Goal: Information Seeking & Learning: Learn about a topic

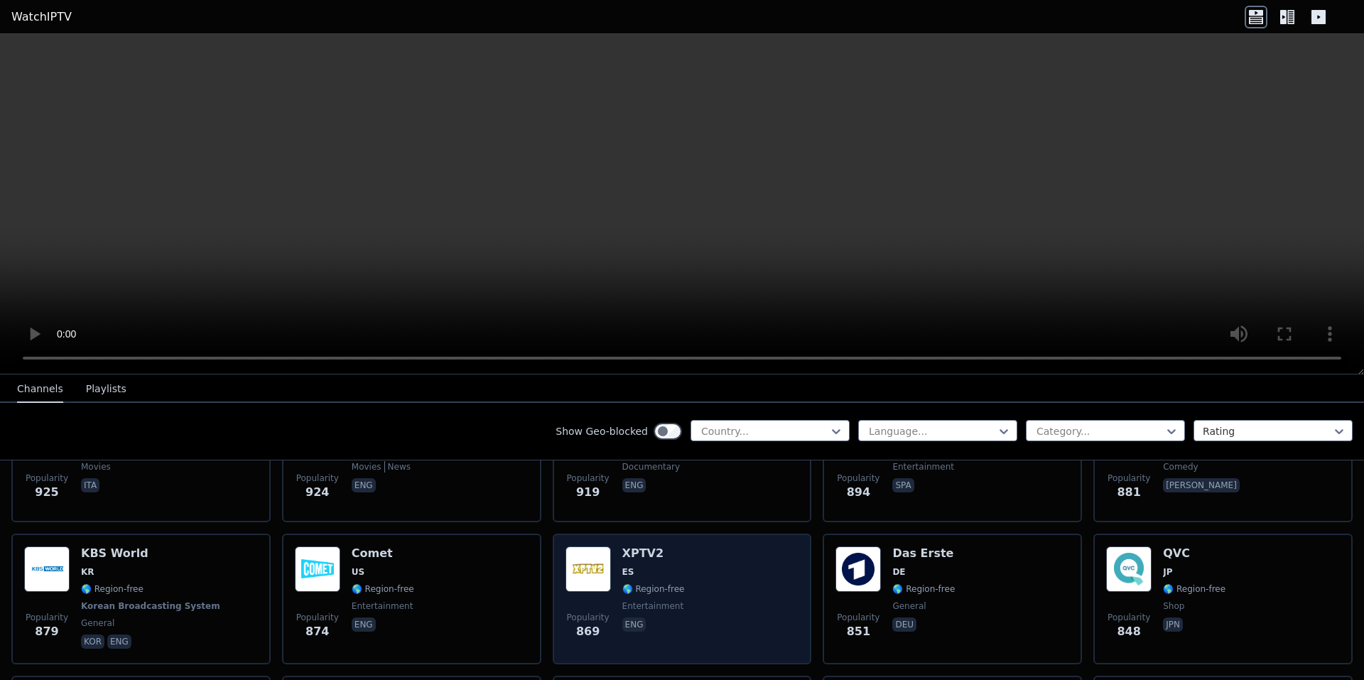
scroll to position [3055, 0]
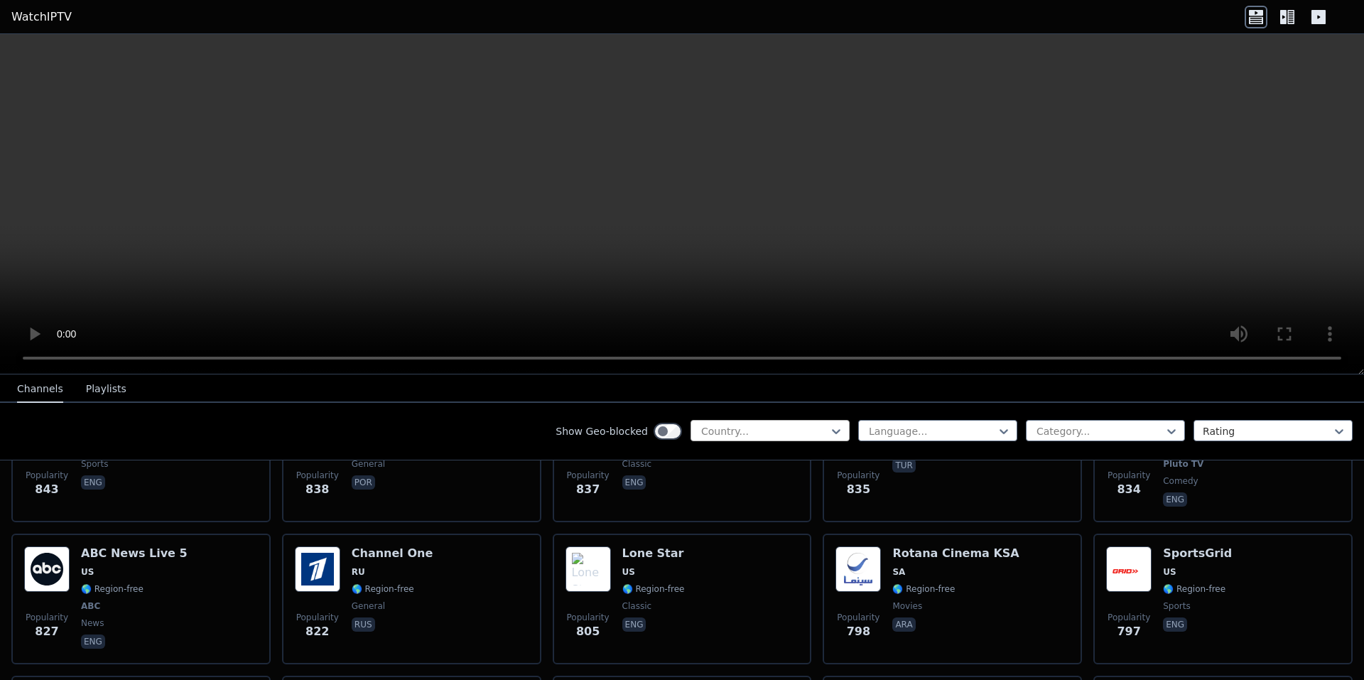
click at [741, 432] on div at bounding box center [764, 431] width 129 height 14
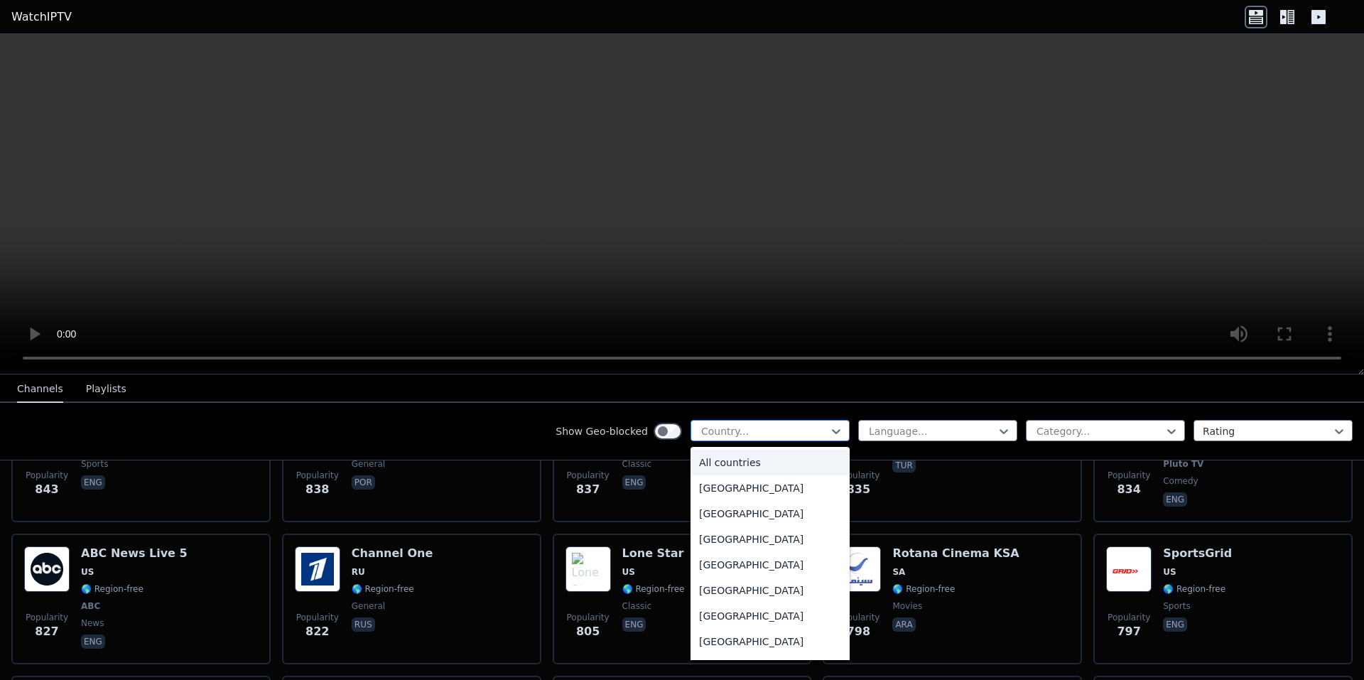
click at [741, 432] on div at bounding box center [764, 431] width 129 height 14
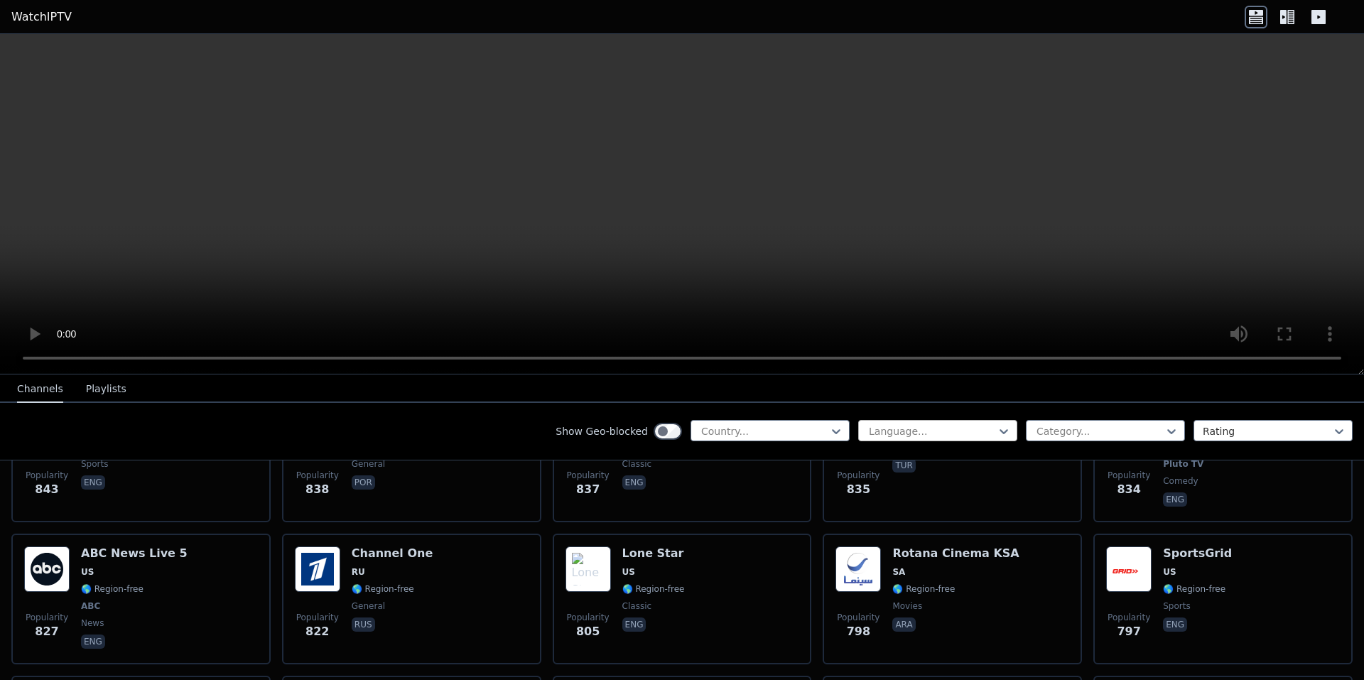
click at [868, 427] on input "text" at bounding box center [869, 431] width 3 height 14
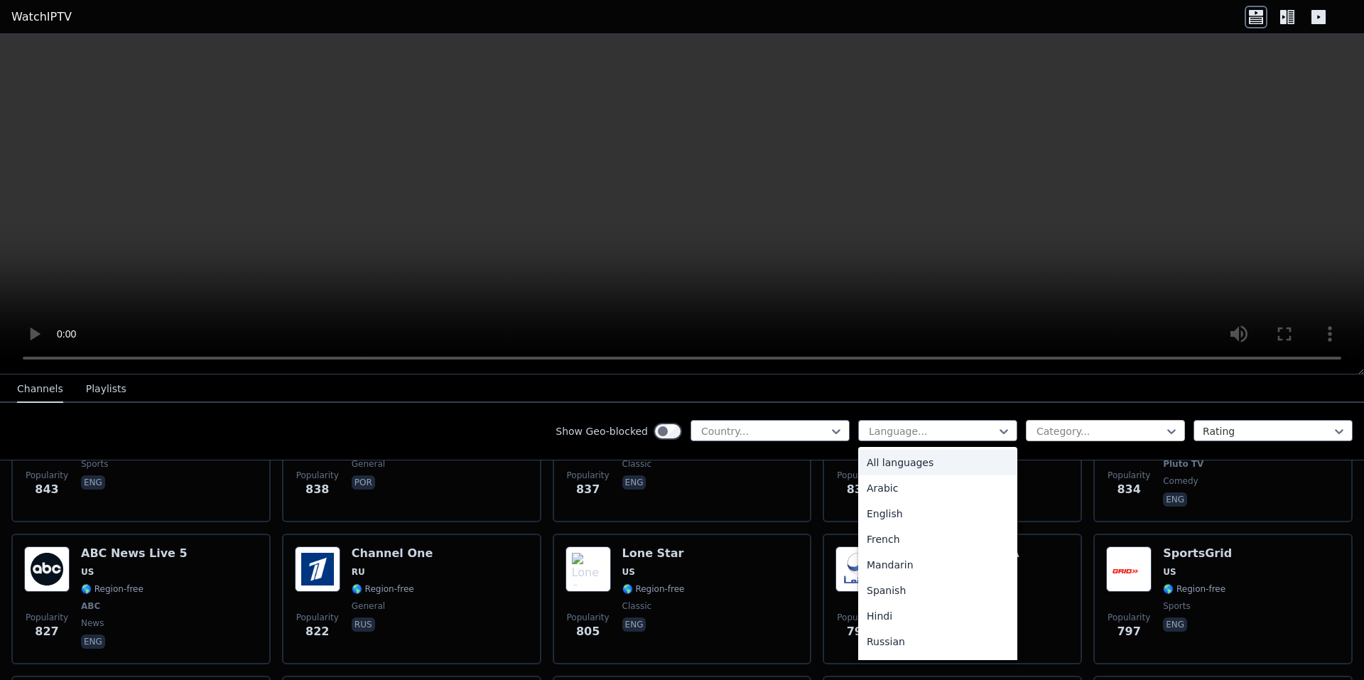
click at [1054, 423] on div "Category..." at bounding box center [1105, 430] width 159 height 21
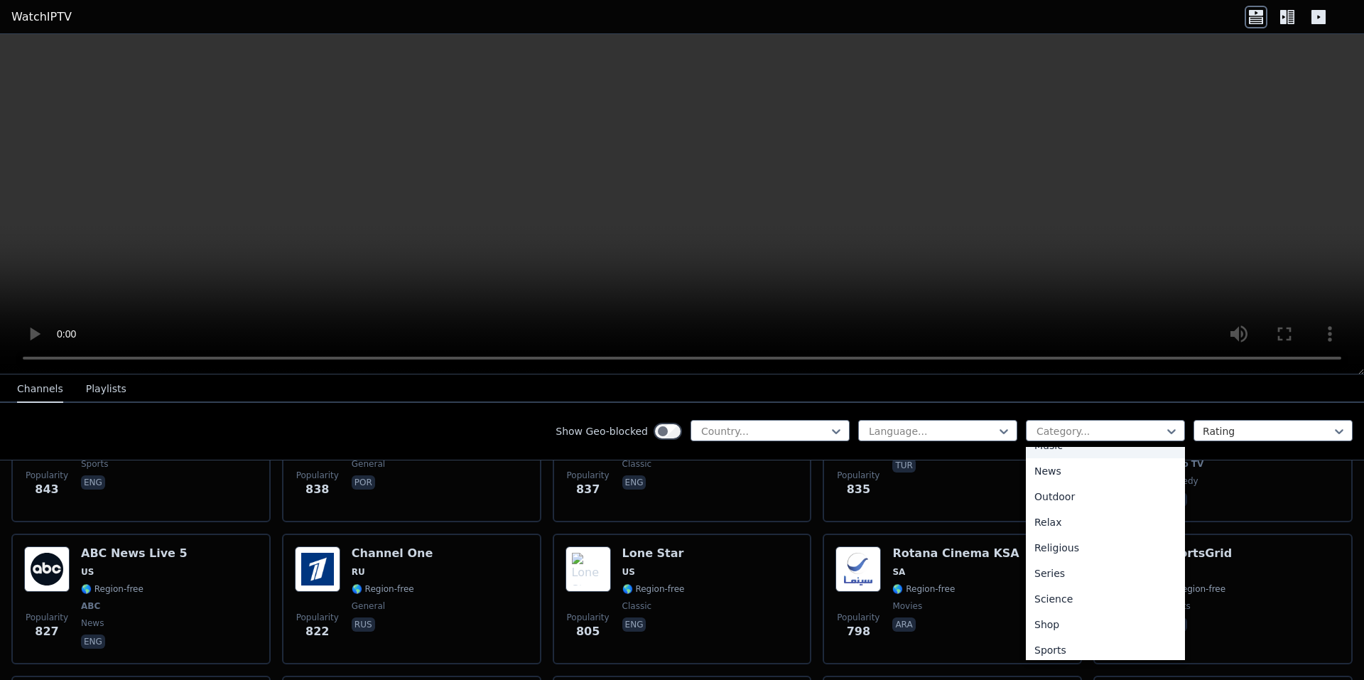
scroll to position [483, 0]
click at [1071, 595] on div "Sports" at bounding box center [1105, 594] width 159 height 26
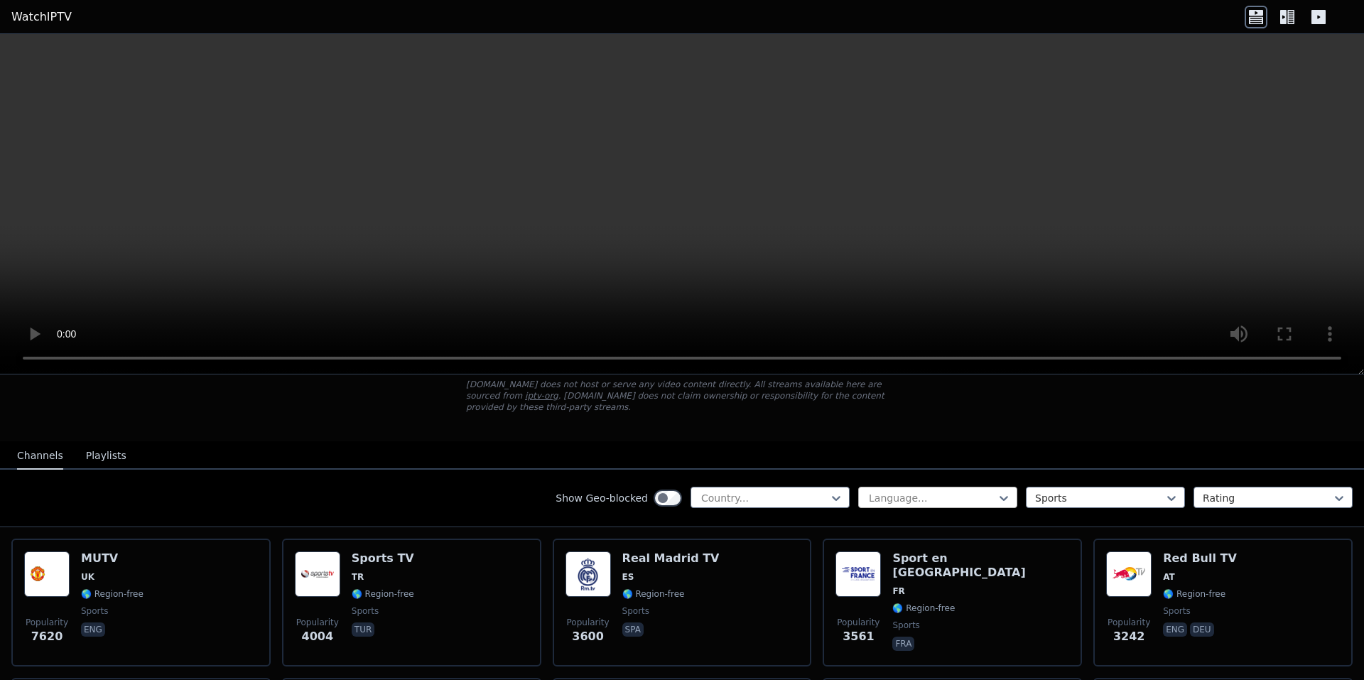
scroll to position [142, 0]
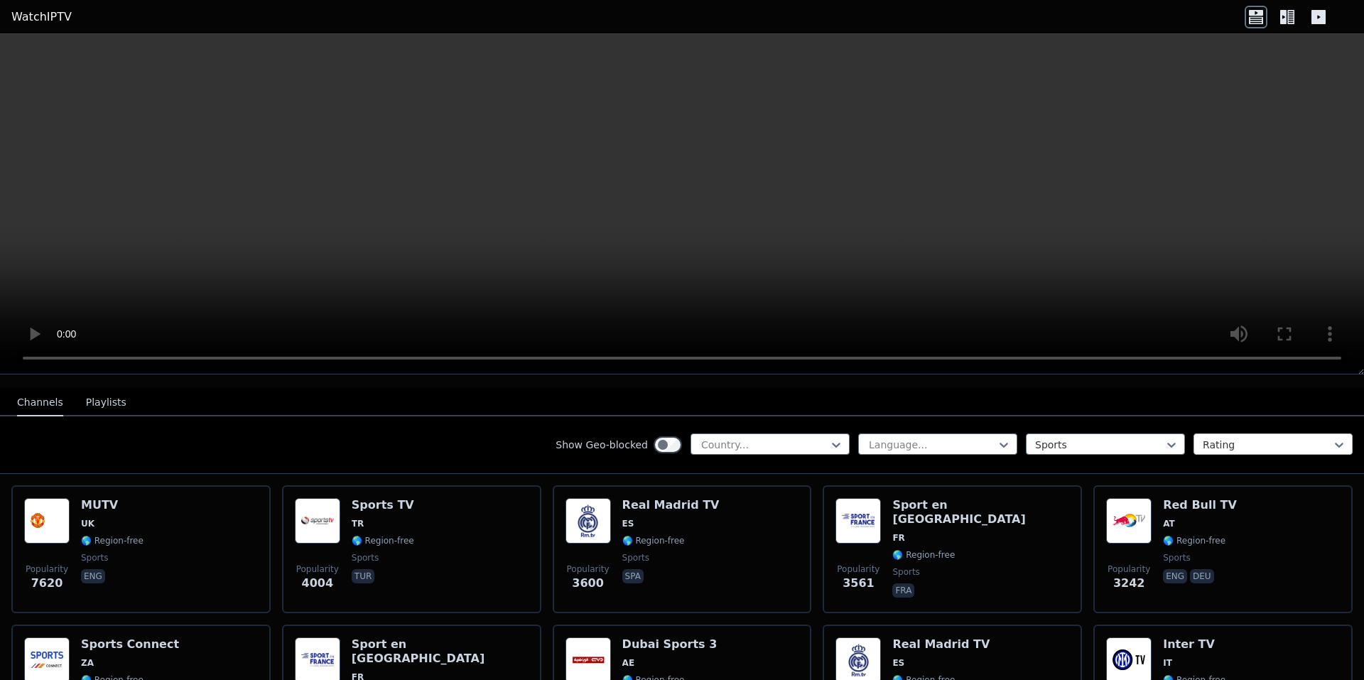
click at [1194, 433] on div "Rating" at bounding box center [1273, 443] width 159 height 21
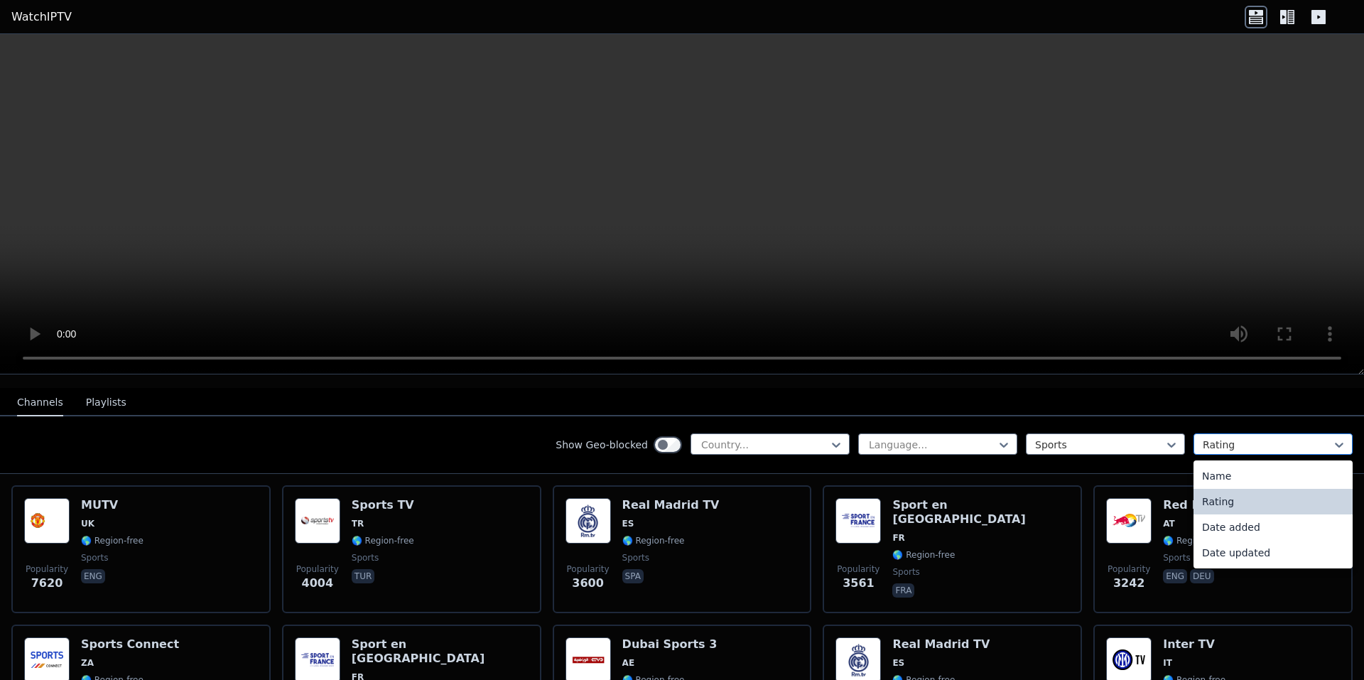
click at [1212, 438] on div at bounding box center [1267, 445] width 129 height 14
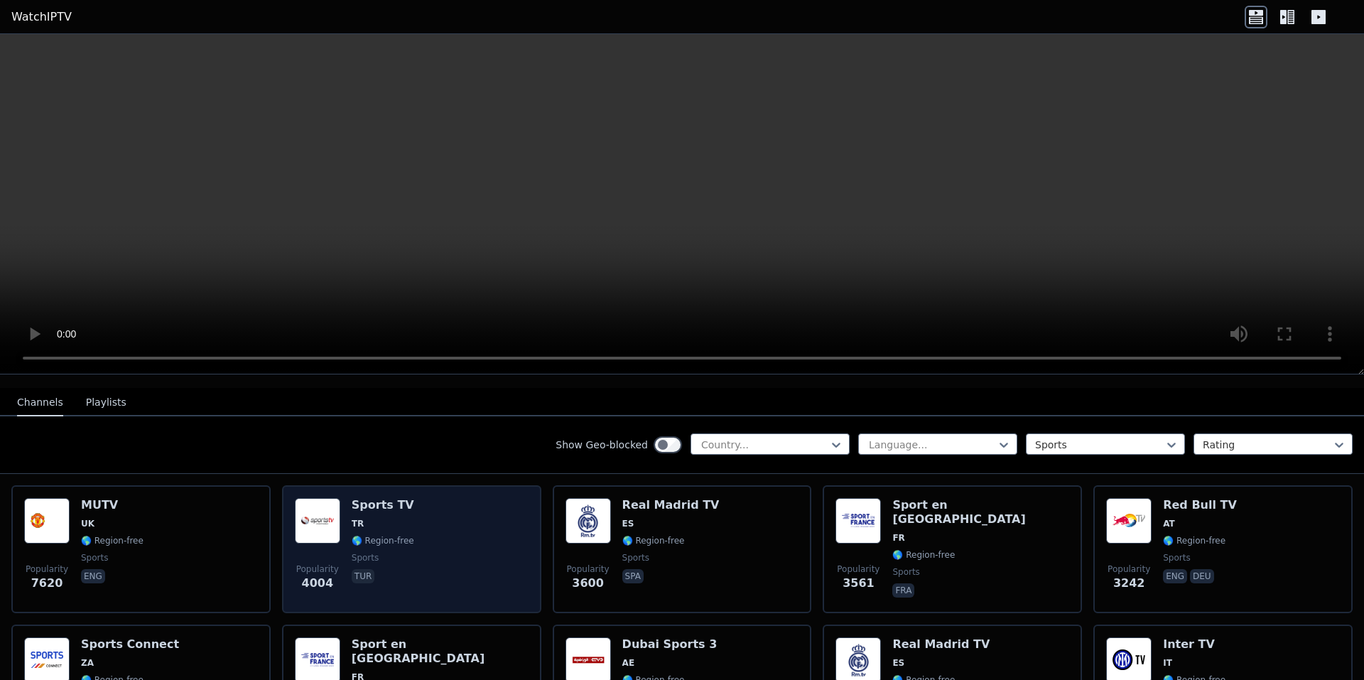
click at [461, 535] on div "Popularity 4004 Sports TV TR 🌎 Region-free sports tur" at bounding box center [412, 549] width 234 height 102
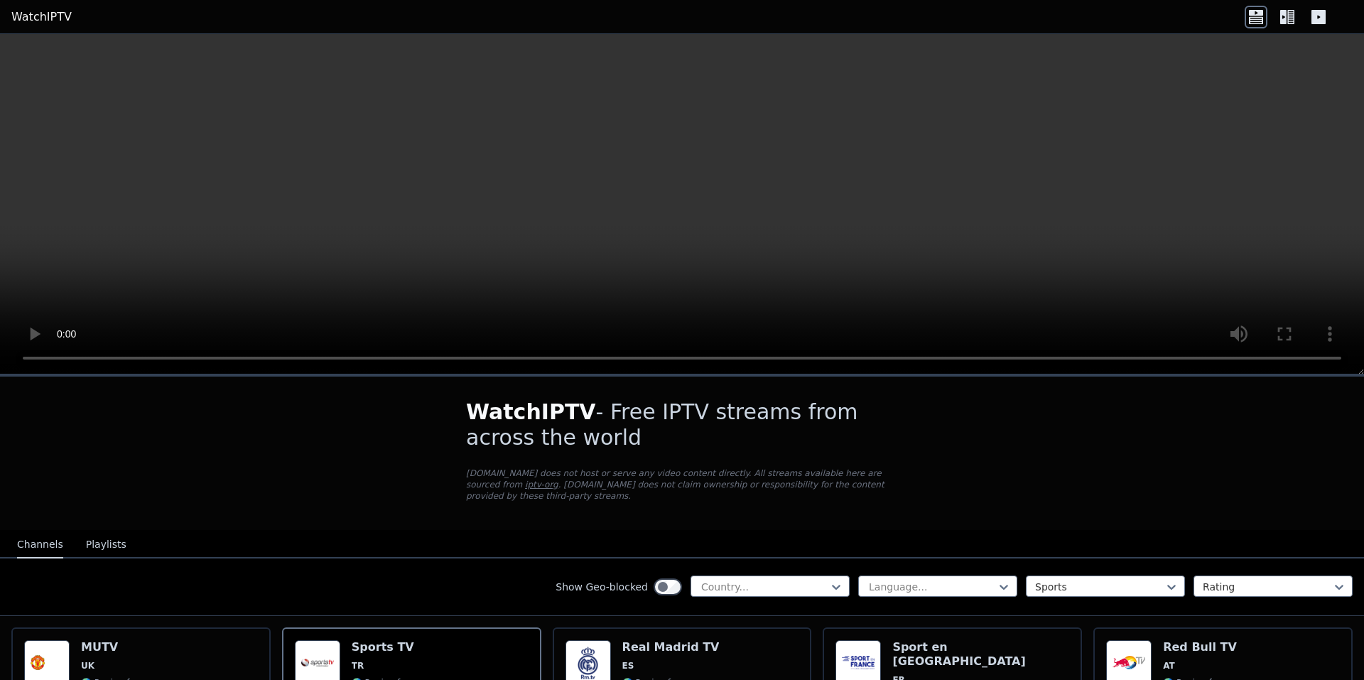
scroll to position [284, 0]
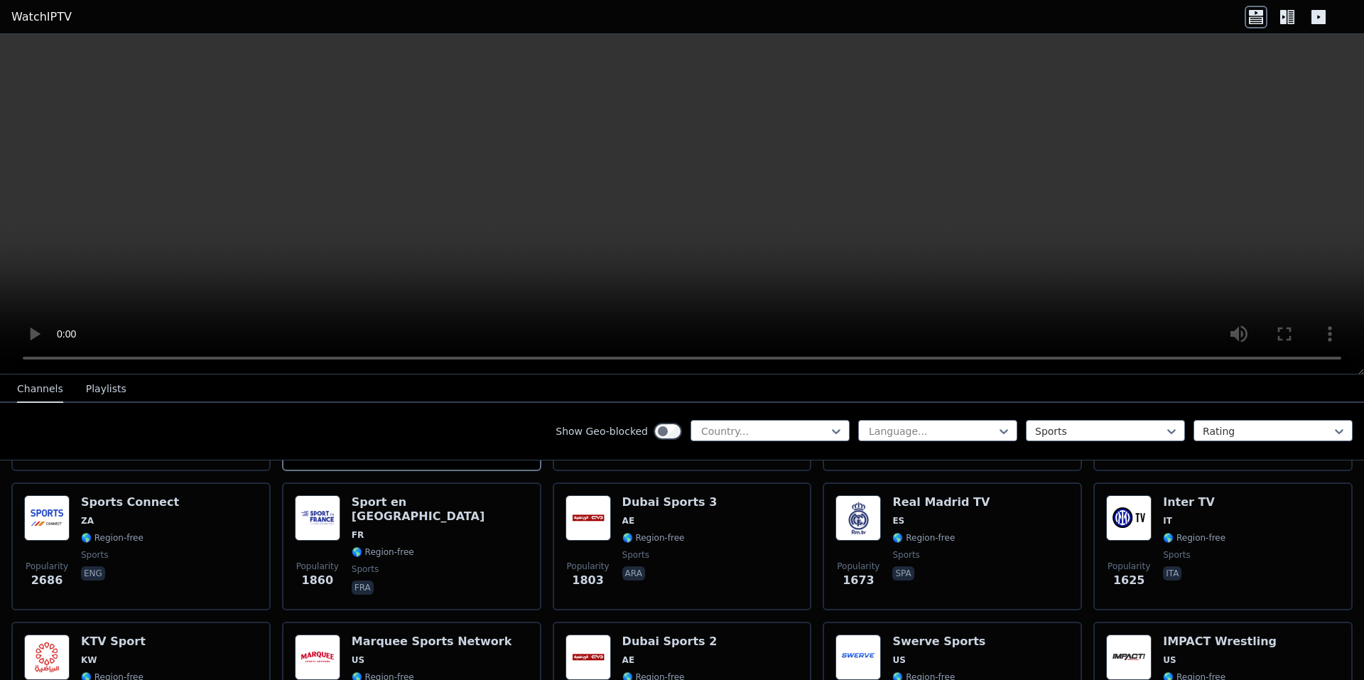
click at [1265, 419] on div "Show Geo-blocked Country... Language... Sports Rating" at bounding box center [682, 432] width 1364 height 58
click at [1261, 427] on div "Rating" at bounding box center [1273, 430] width 159 height 21
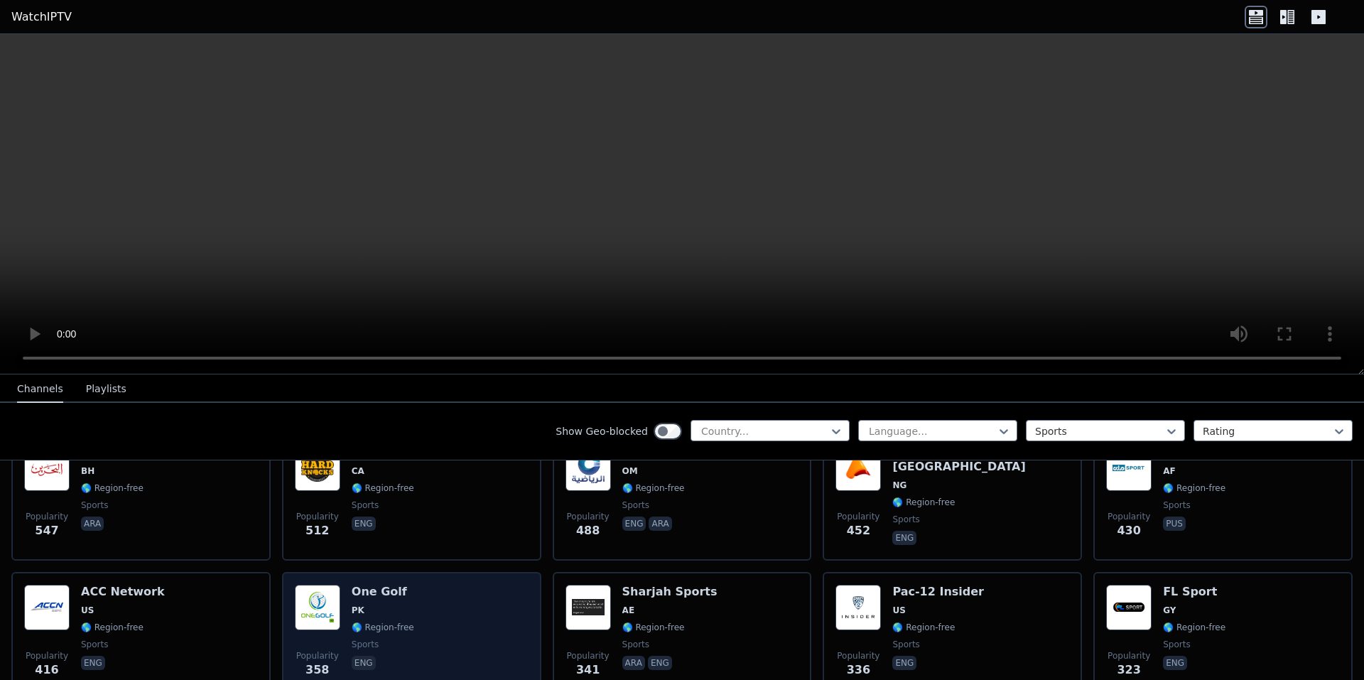
scroll to position [1279, 0]
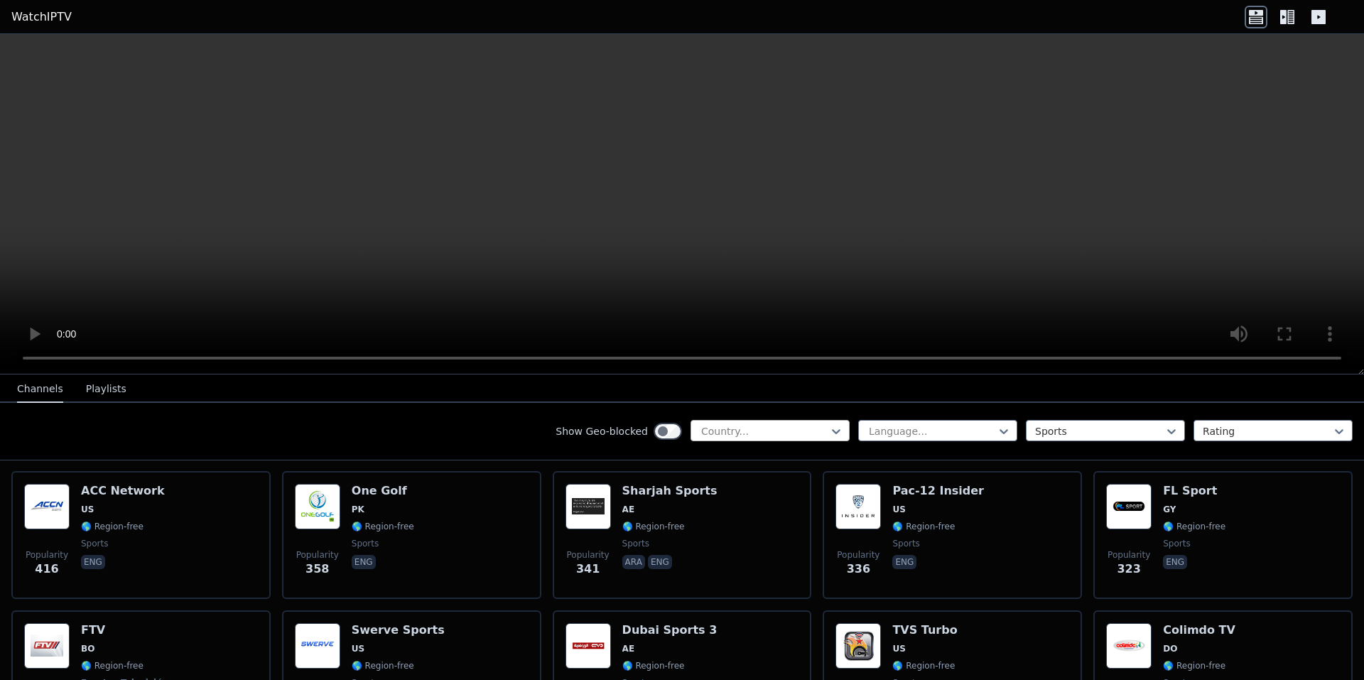
click at [741, 428] on div at bounding box center [764, 431] width 129 height 14
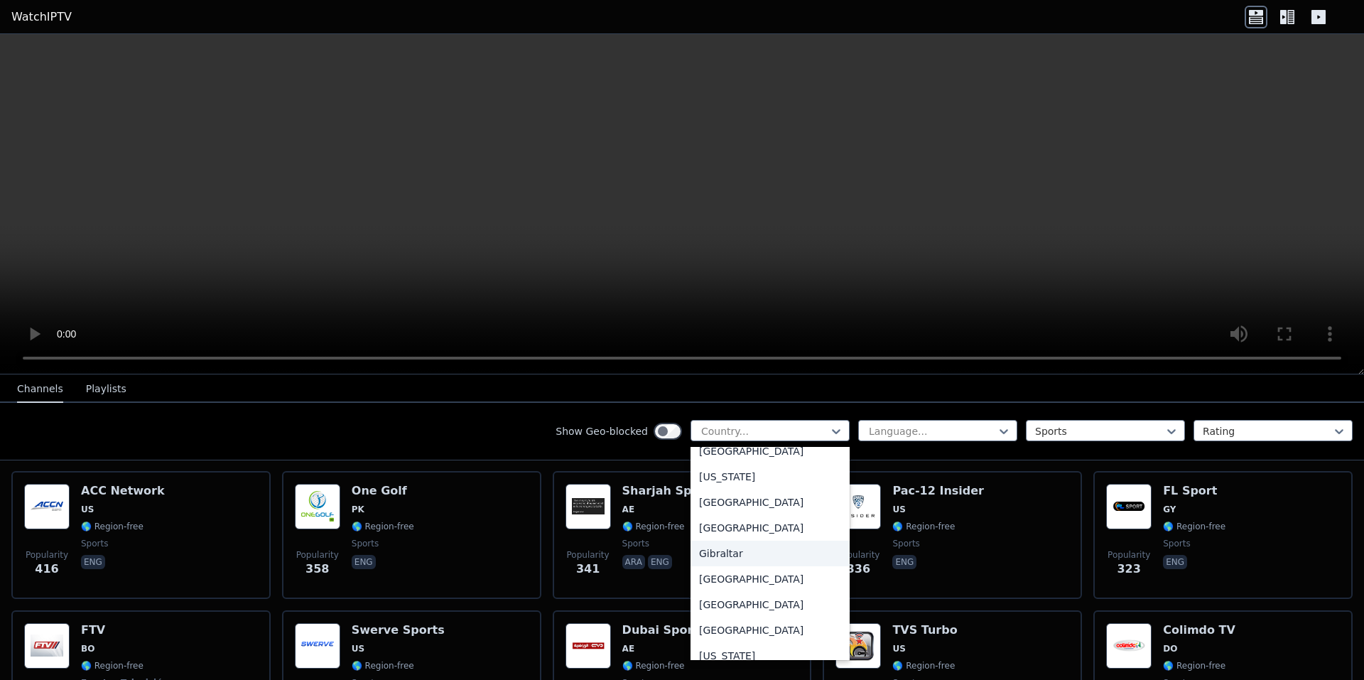
scroll to position [2061, 0]
drag, startPoint x: 0, startPoint y: 446, endPoint x: 0, endPoint y: 436, distance: 9.2
click at [0, 445] on div "Show Geo-blocked 206 results available. Use Up and Down to choose options, pres…" at bounding box center [682, 432] width 1364 height 58
